Goal: Information Seeking & Learning: Understand process/instructions

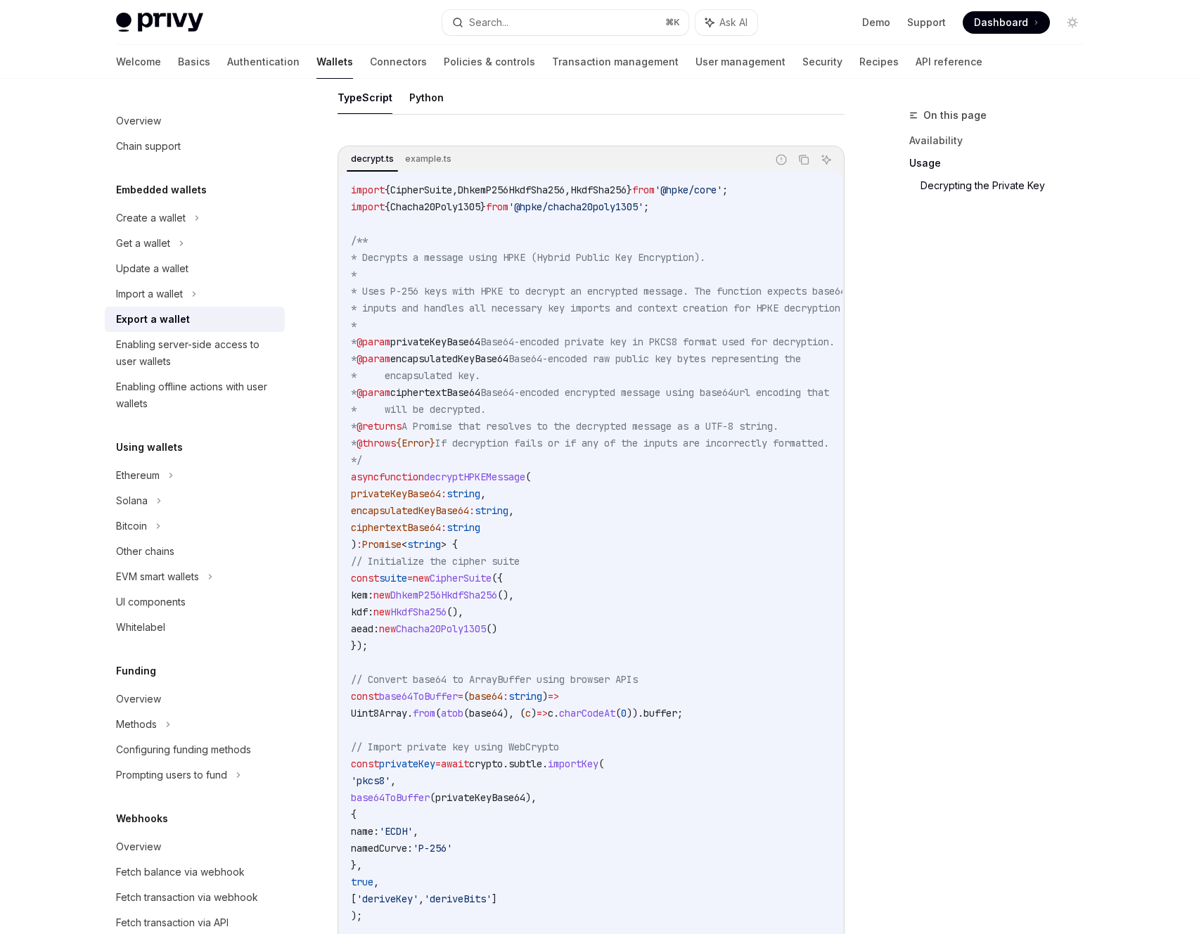
scroll to position [1292, 0]
click at [805, 164] on icon "Copy the contents from the code block" at bounding box center [803, 158] width 11 height 11
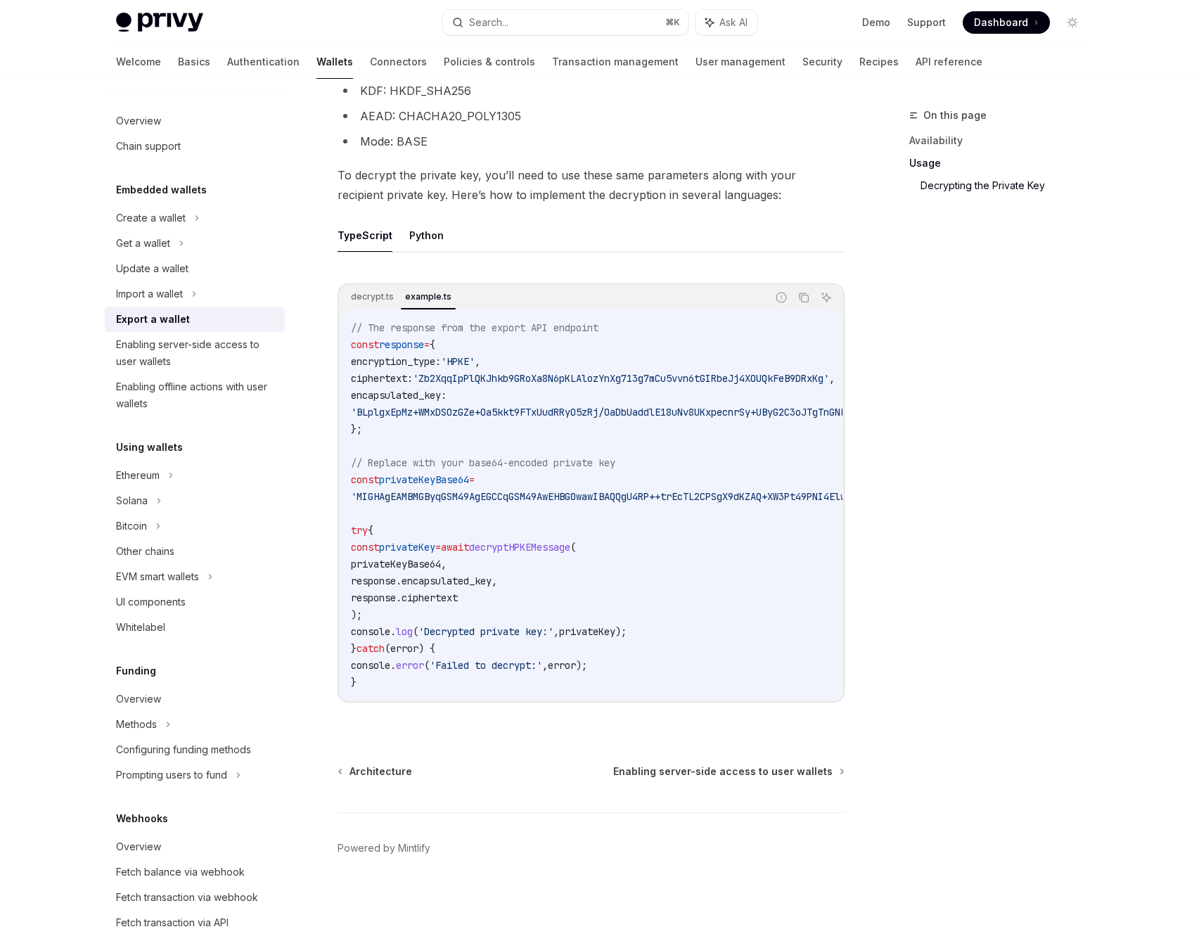
scroll to position [1158, 0]
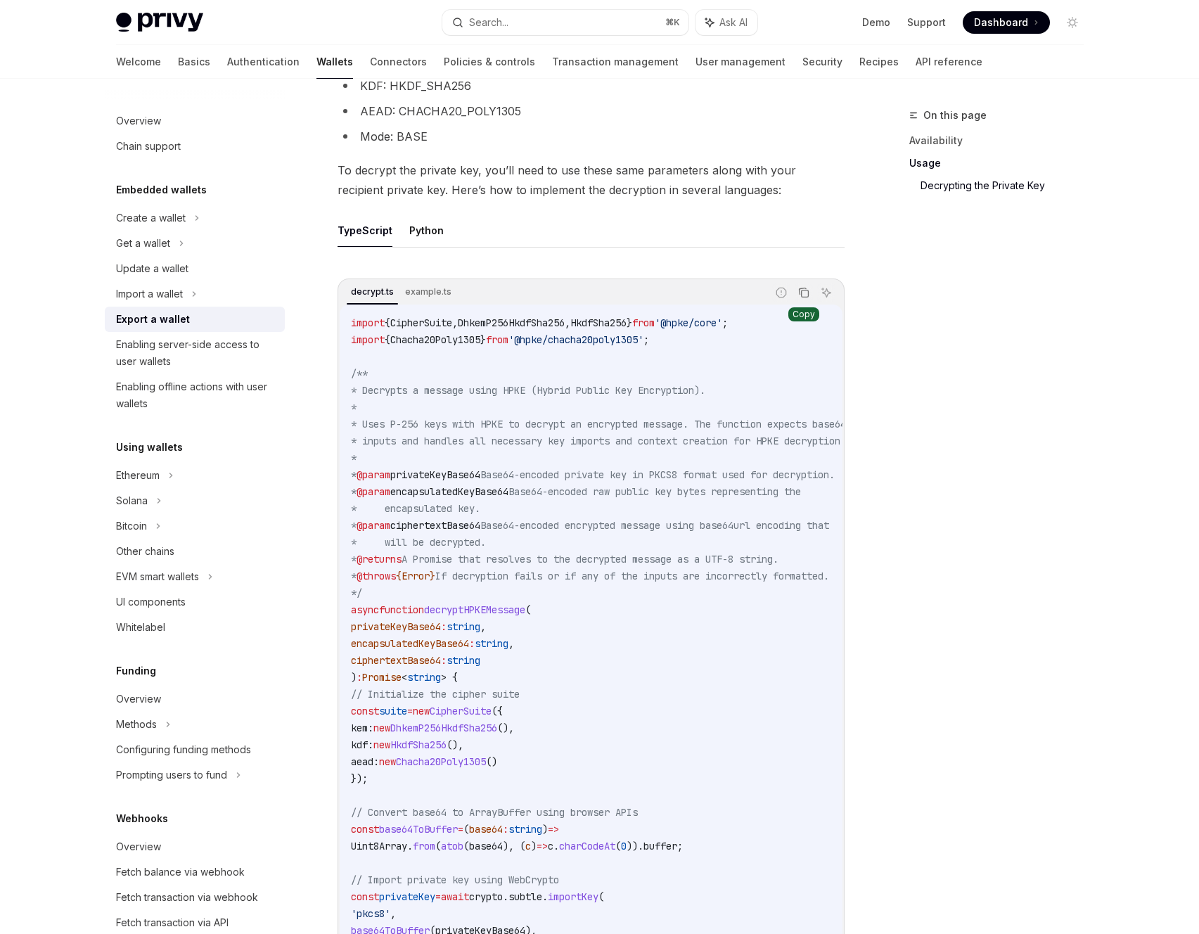
click at [809, 297] on button "Copy the contents from the code block" at bounding box center [804, 292] width 18 height 18
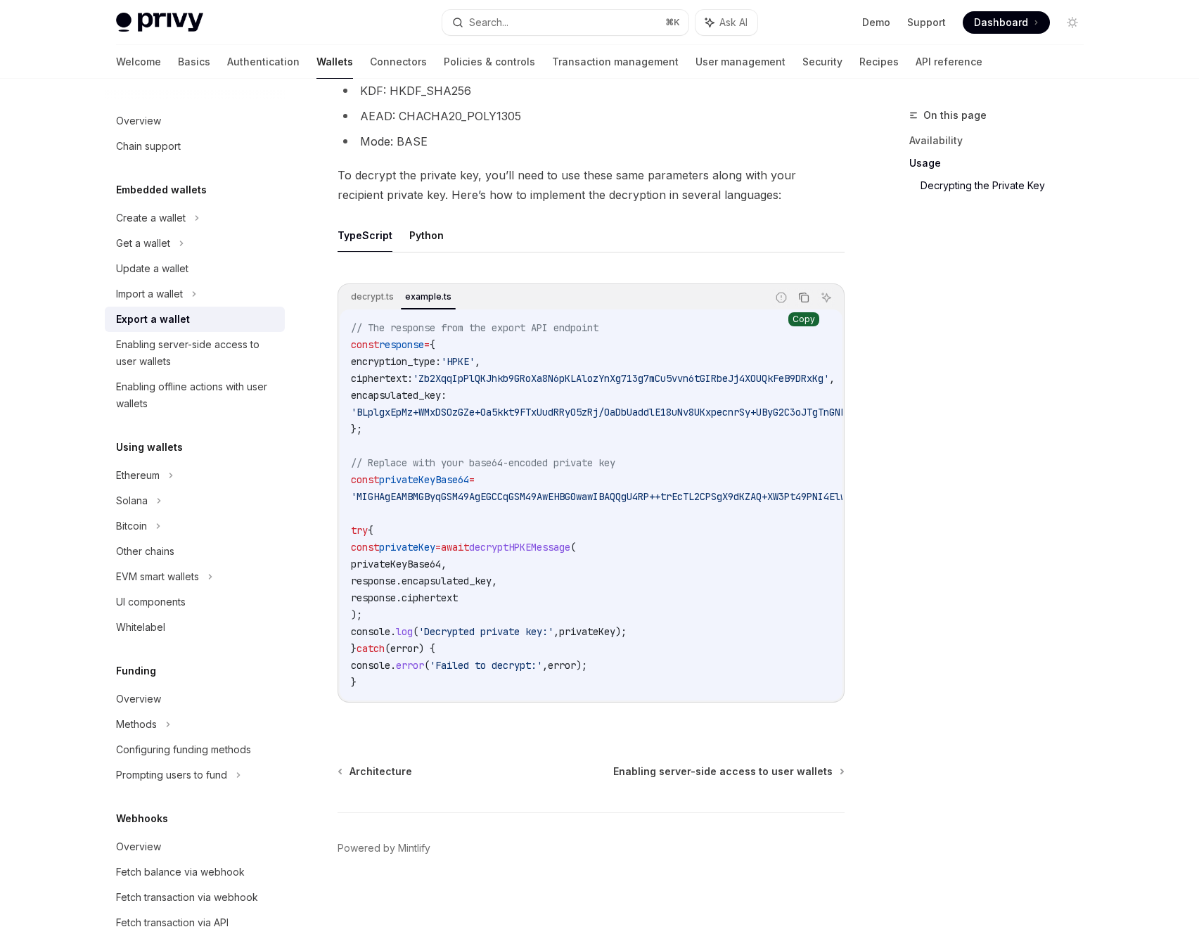
click at [807, 292] on icon "Copy the contents from the code block" at bounding box center [803, 297] width 11 height 11
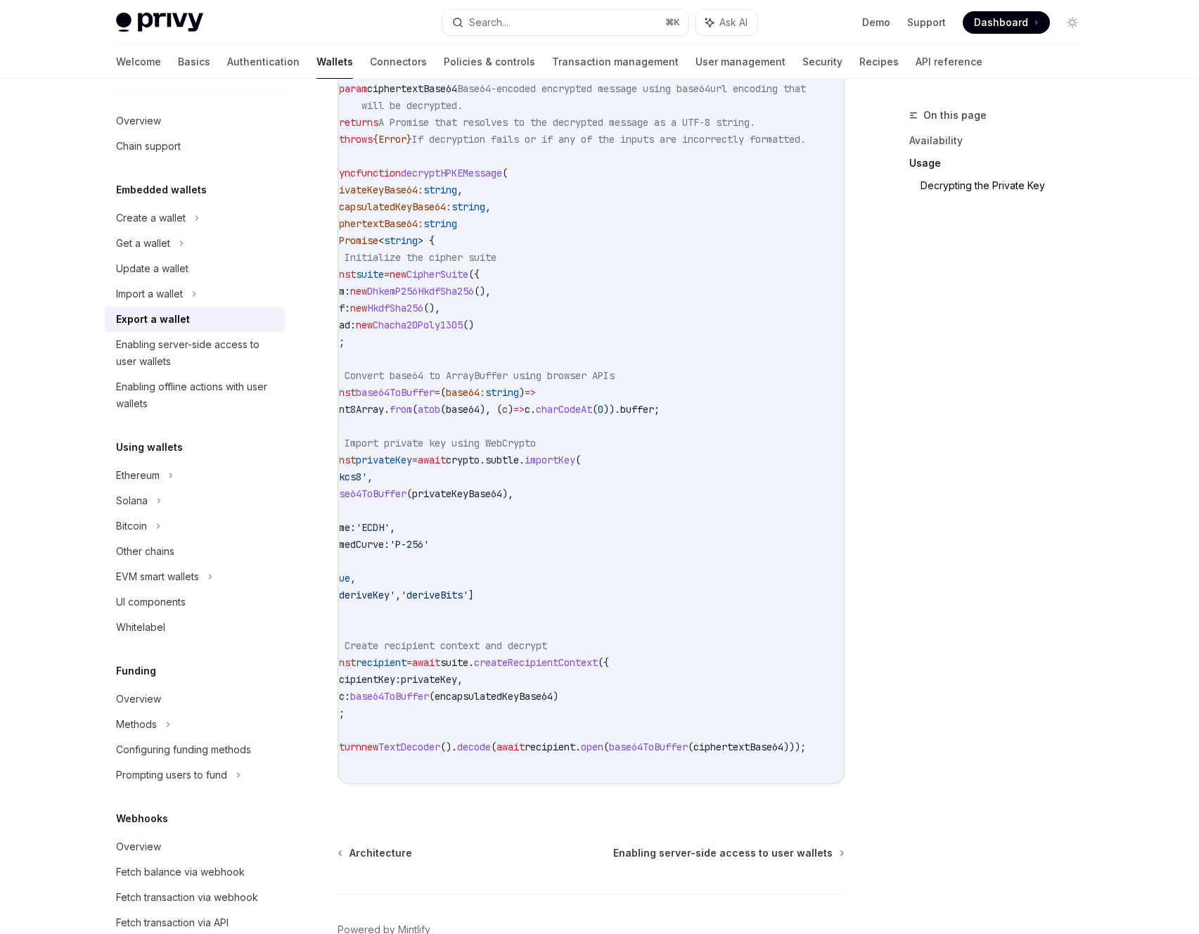
scroll to position [0, 63]
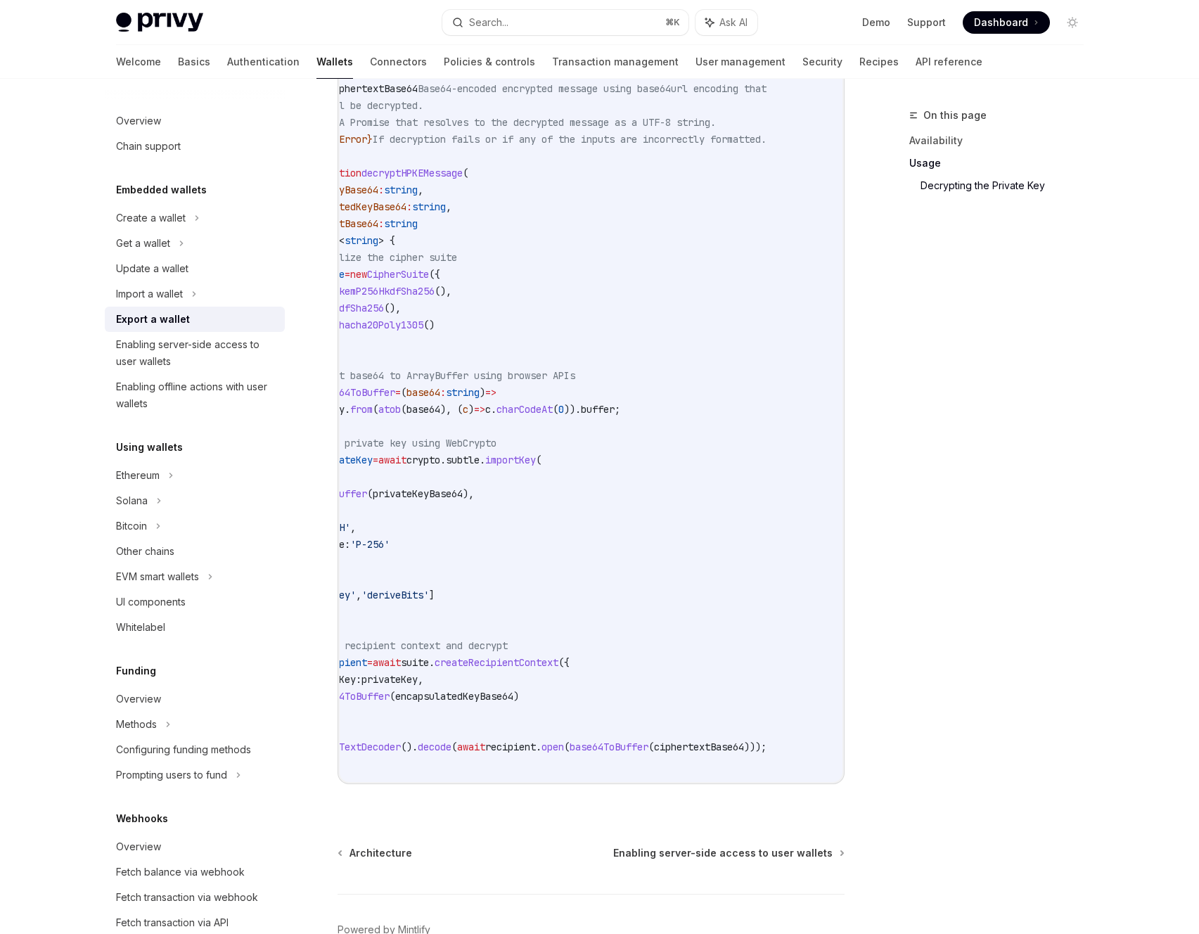
click at [579, 782] on div "import { CipherSuite , DhkemP256HkdfSha256 , HkdfSha256 } from '@hpke/core' ; i…" at bounding box center [591, 325] width 503 height 914
drag, startPoint x: 569, startPoint y: 795, endPoint x: 304, endPoint y: 768, distance: 266.5
drag, startPoint x: 474, startPoint y: 722, endPoint x: 490, endPoint y: 726, distance: 16.9
click at [474, 722] on code "import { CipherSuite , DhkemP256HkdfSha256 , HkdfSha256 } from '@hpke/core' ; i…" at bounding box center [575, 325] width 574 height 895
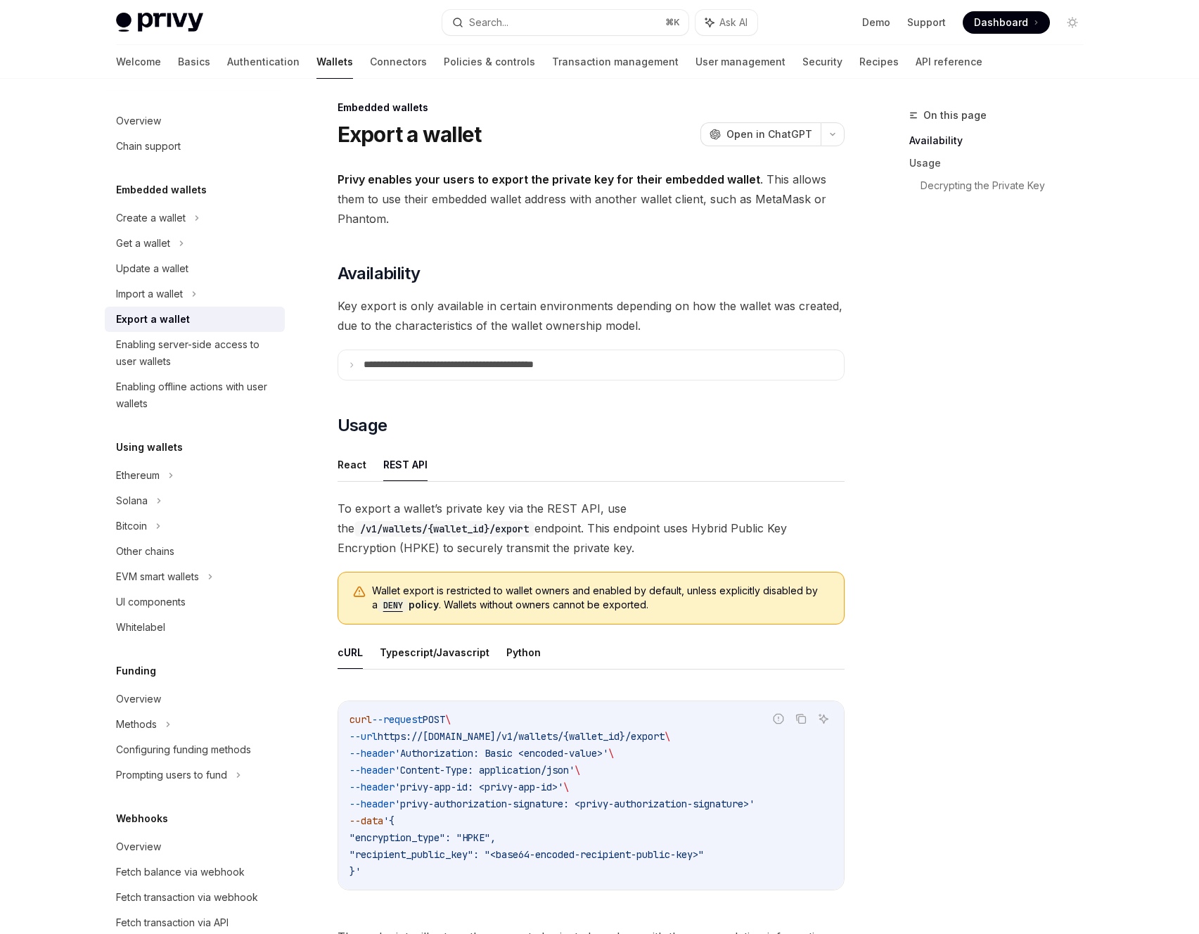
scroll to position [0, 0]
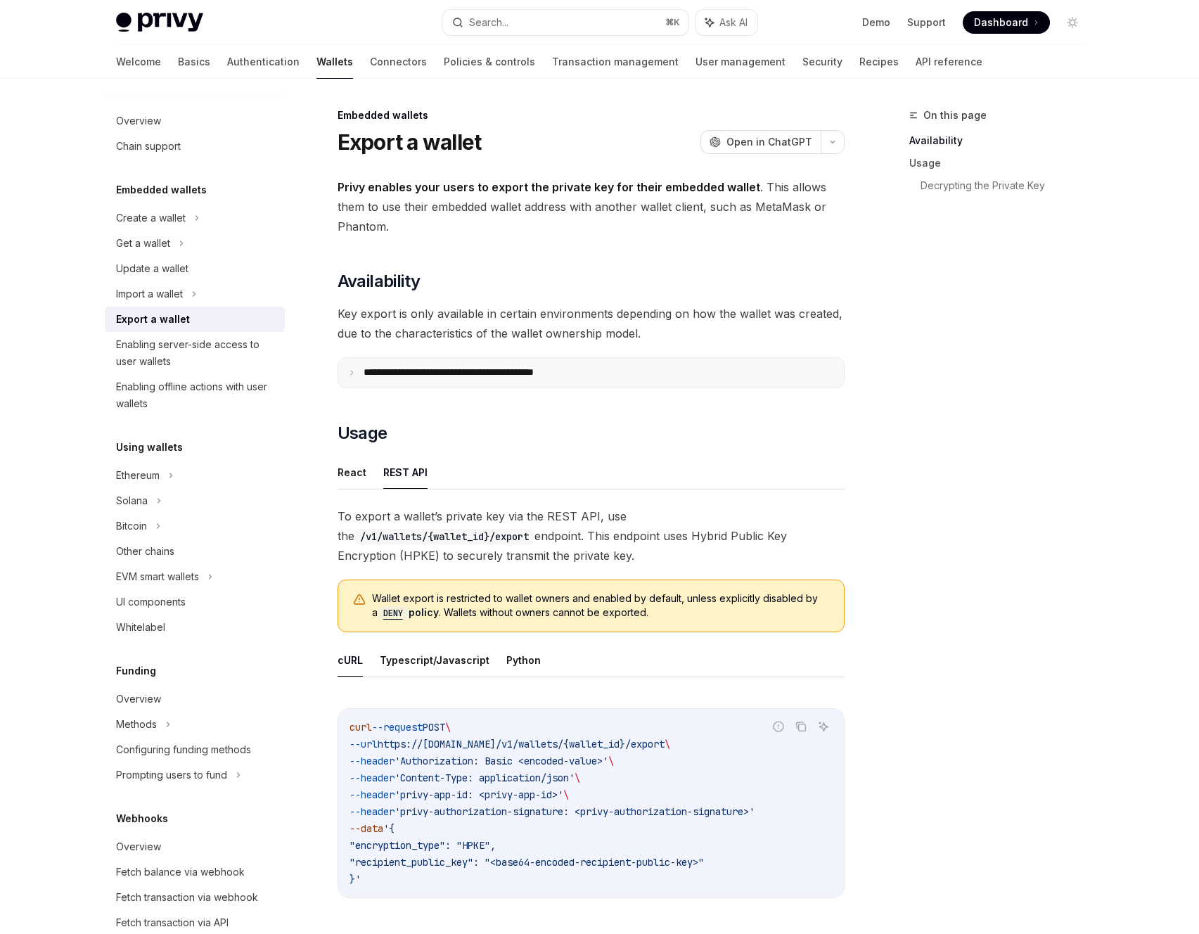
click at [453, 371] on p "**********" at bounding box center [480, 372] width 232 height 13
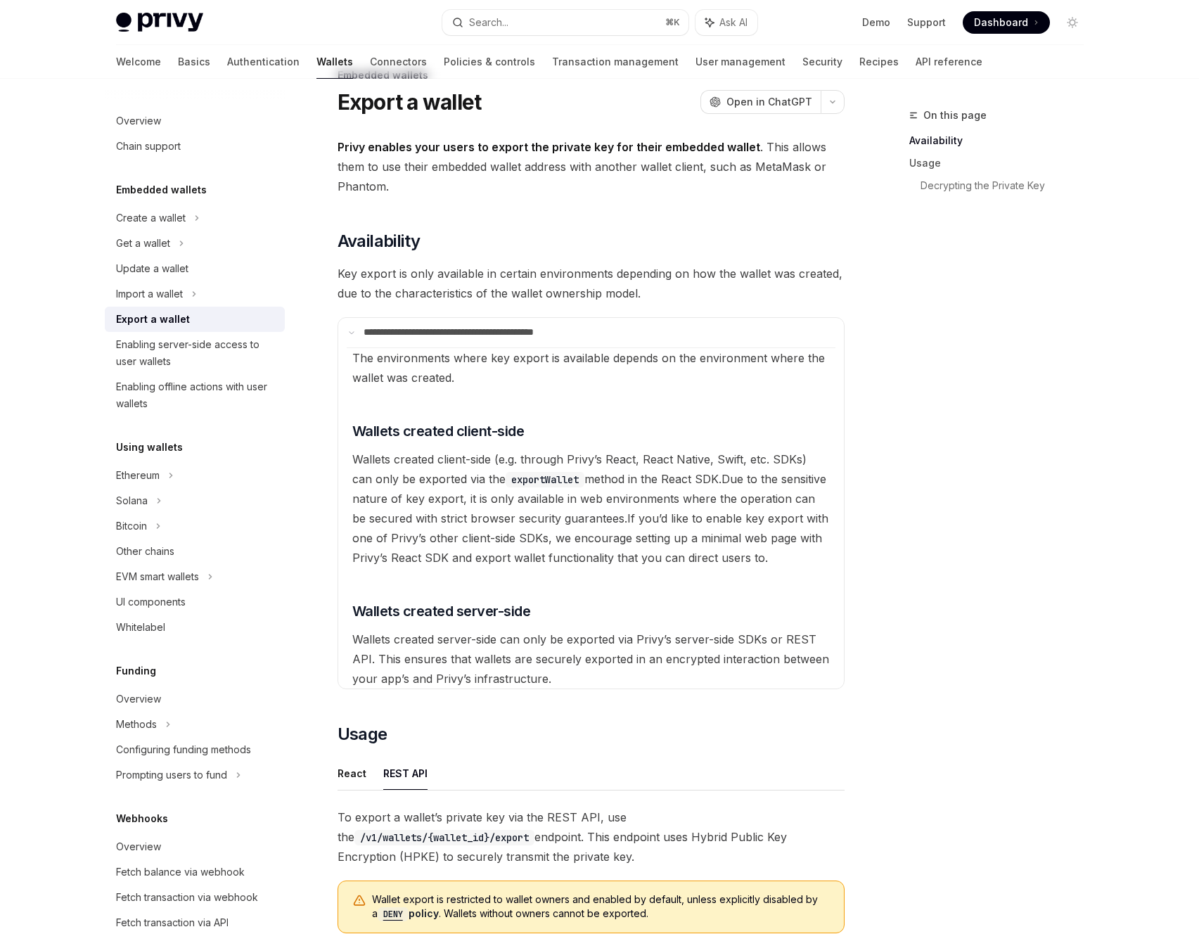
scroll to position [61, 0]
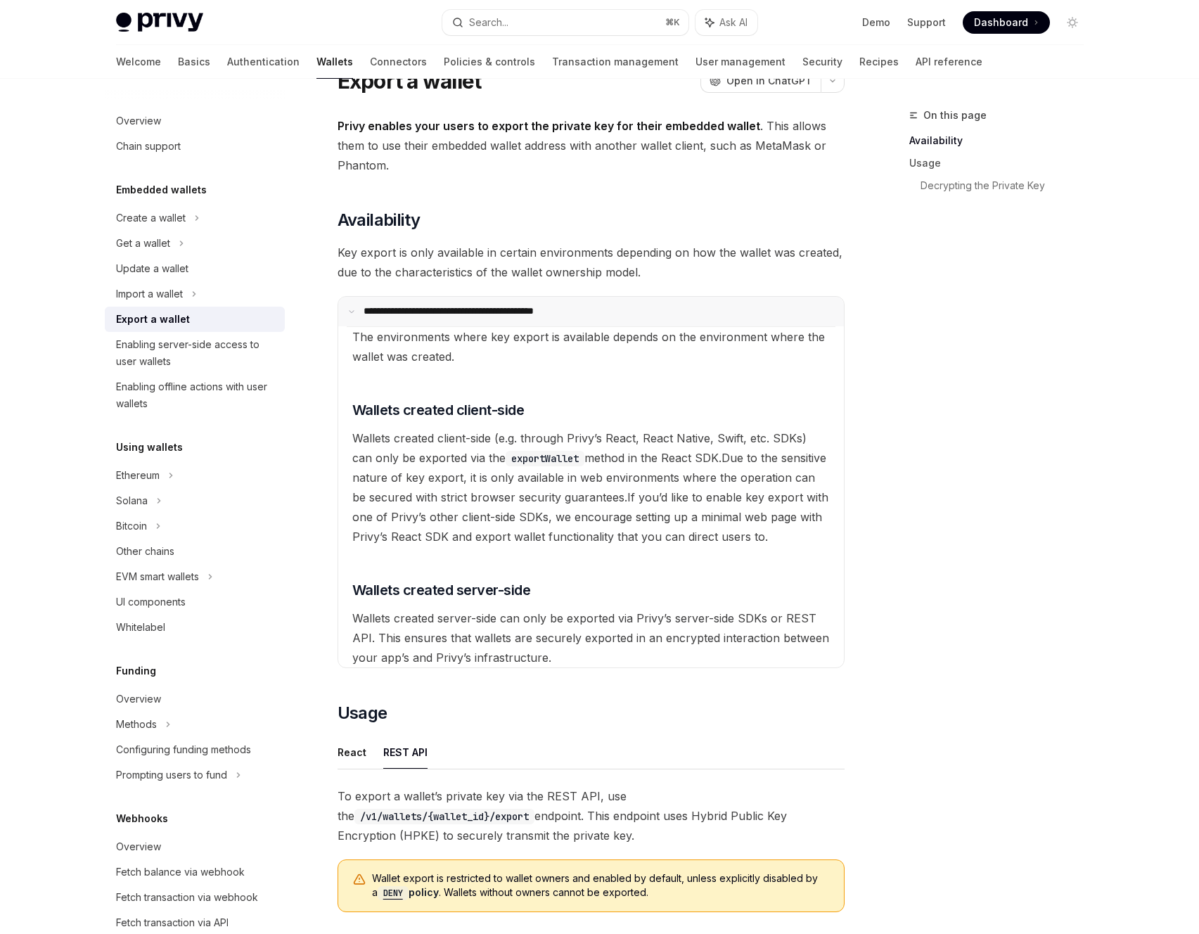
click at [478, 315] on p "**********" at bounding box center [478, 311] width 228 height 13
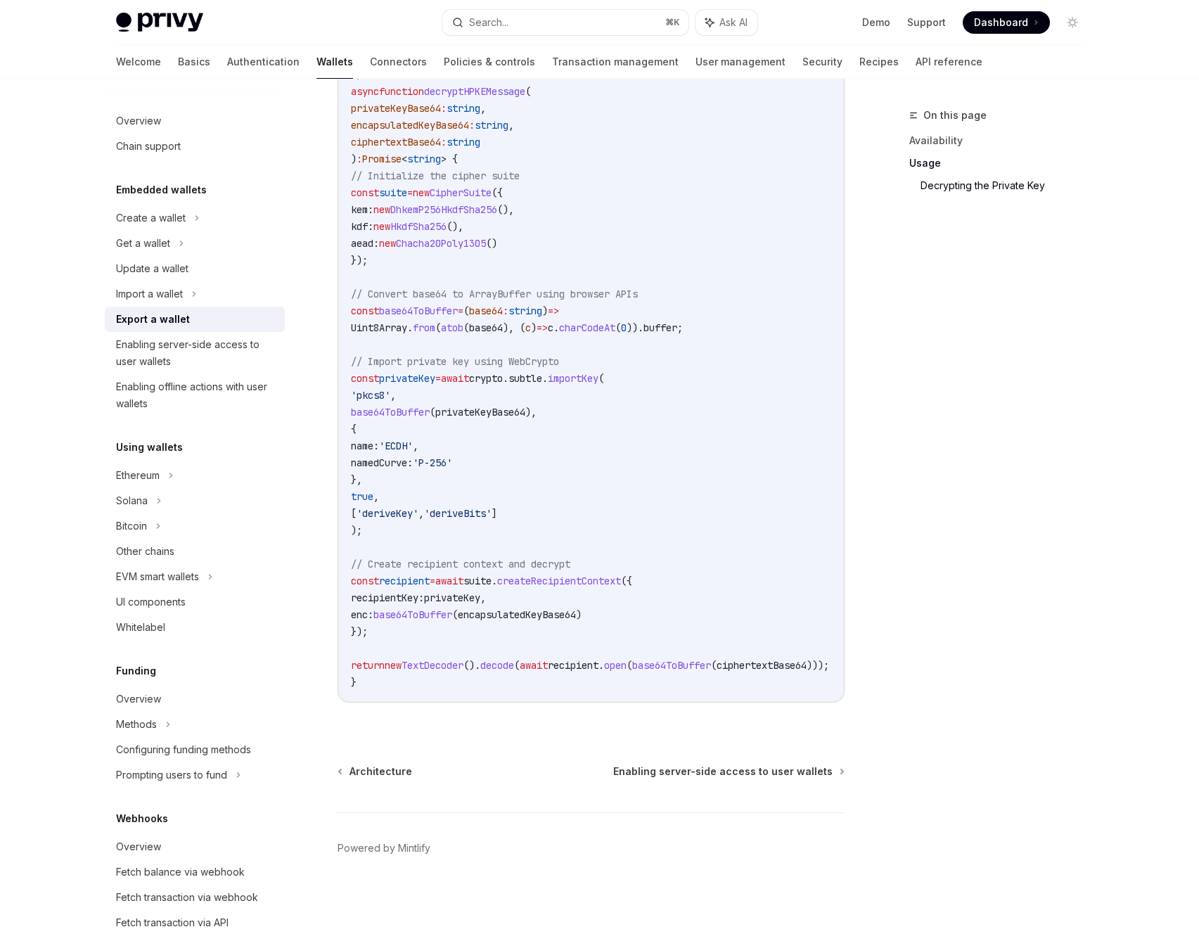
scroll to position [1688, 0]
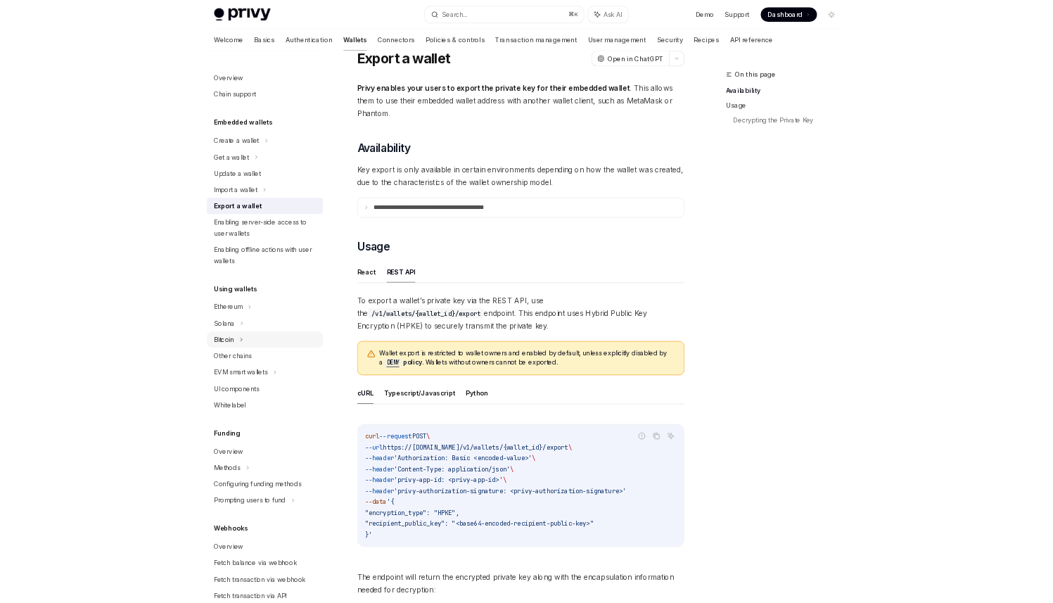
scroll to position [32, 0]
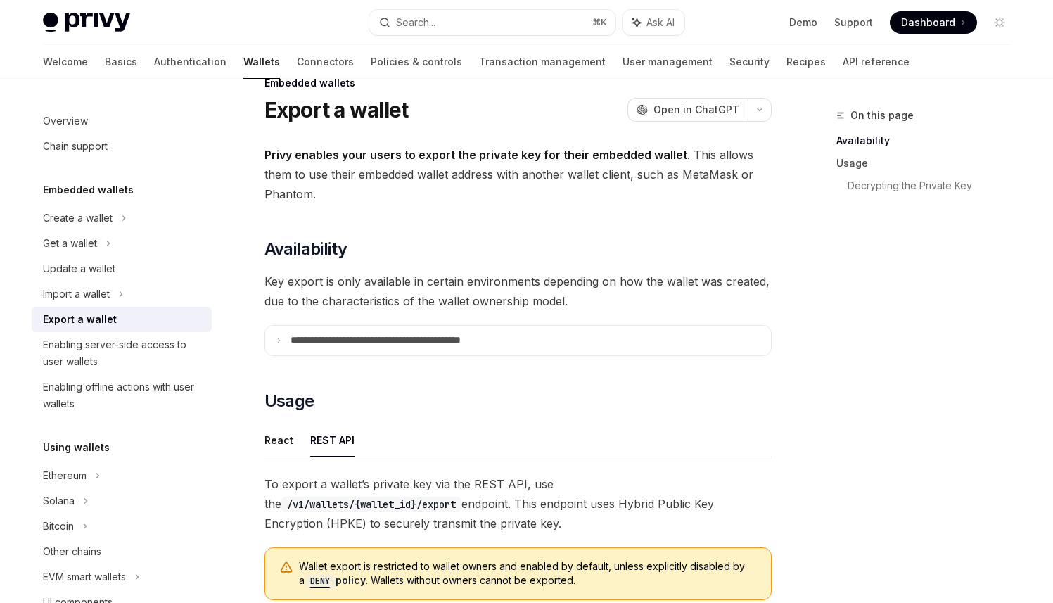
type textarea "*"
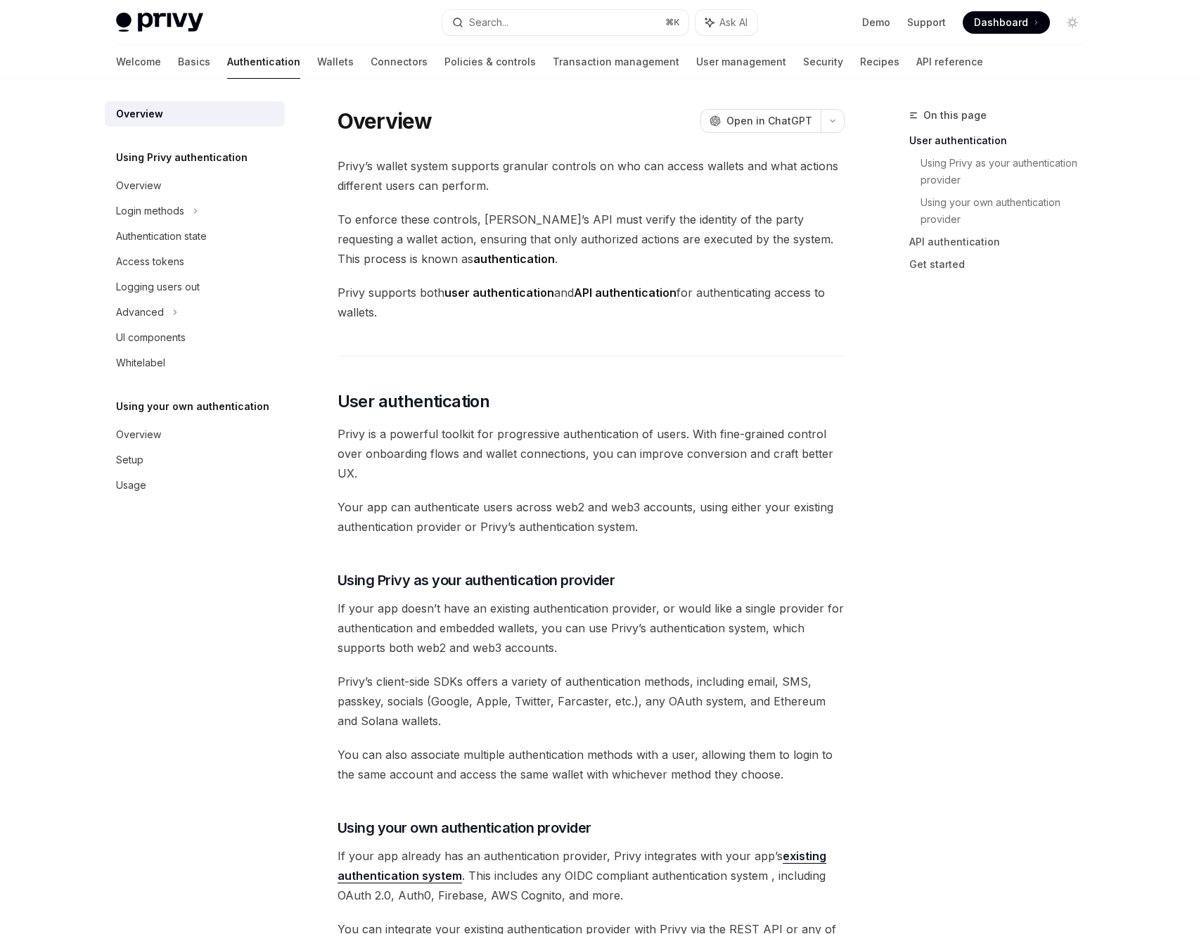
type textarea "*"
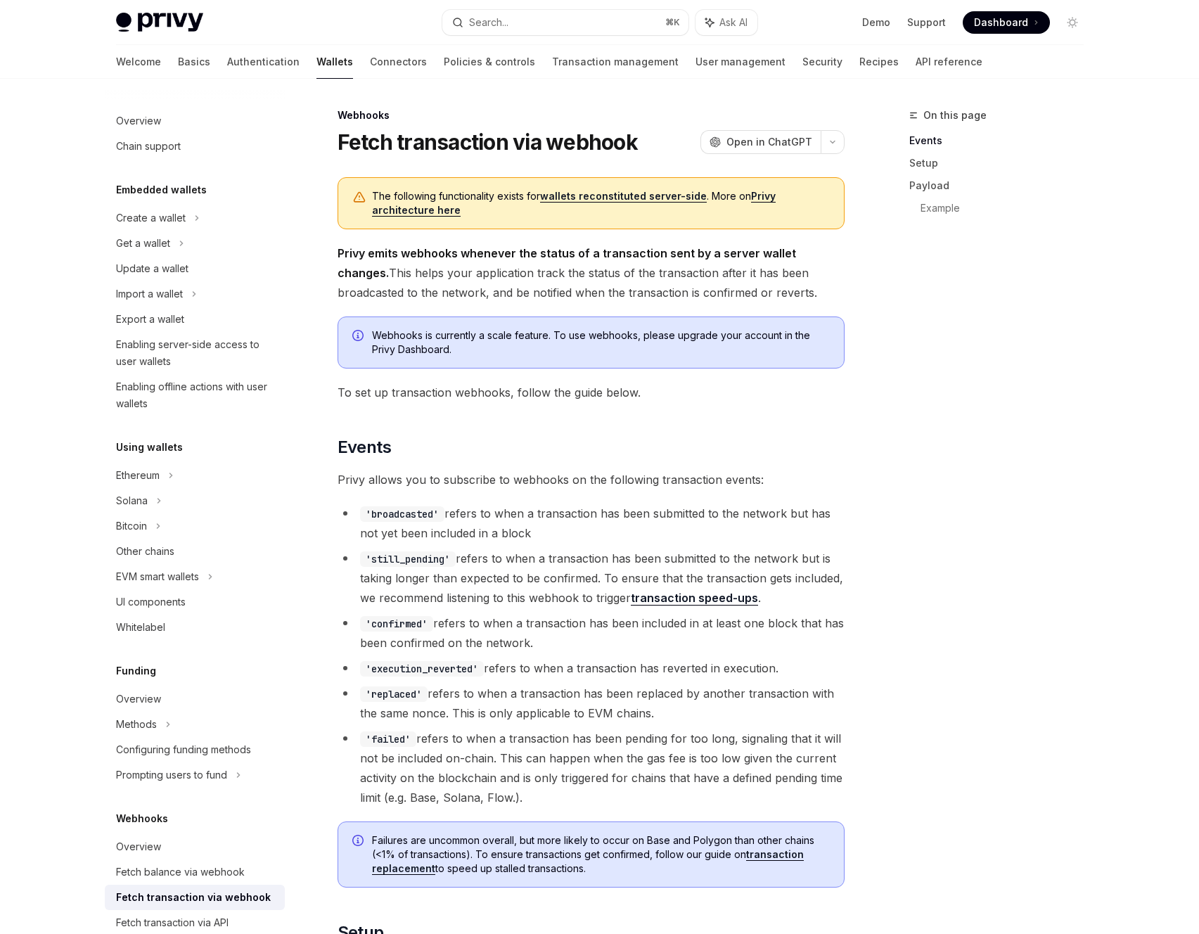
type textarea "*"
